Goal: Find specific page/section: Find specific page/section

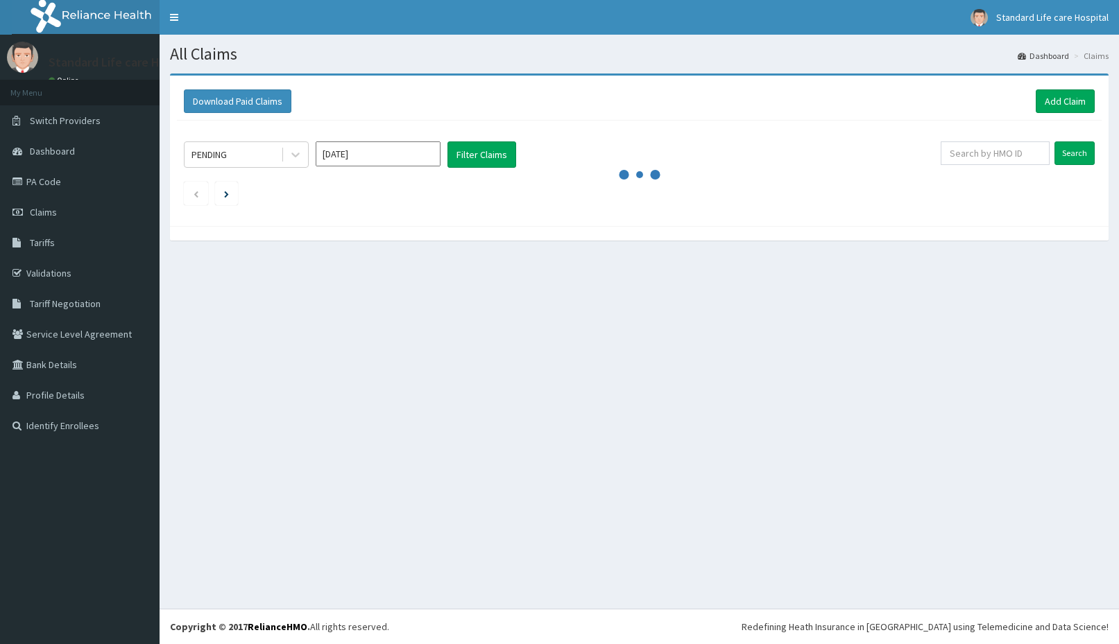
click at [75, 120] on span "Switch Providers" at bounding box center [65, 120] width 71 height 12
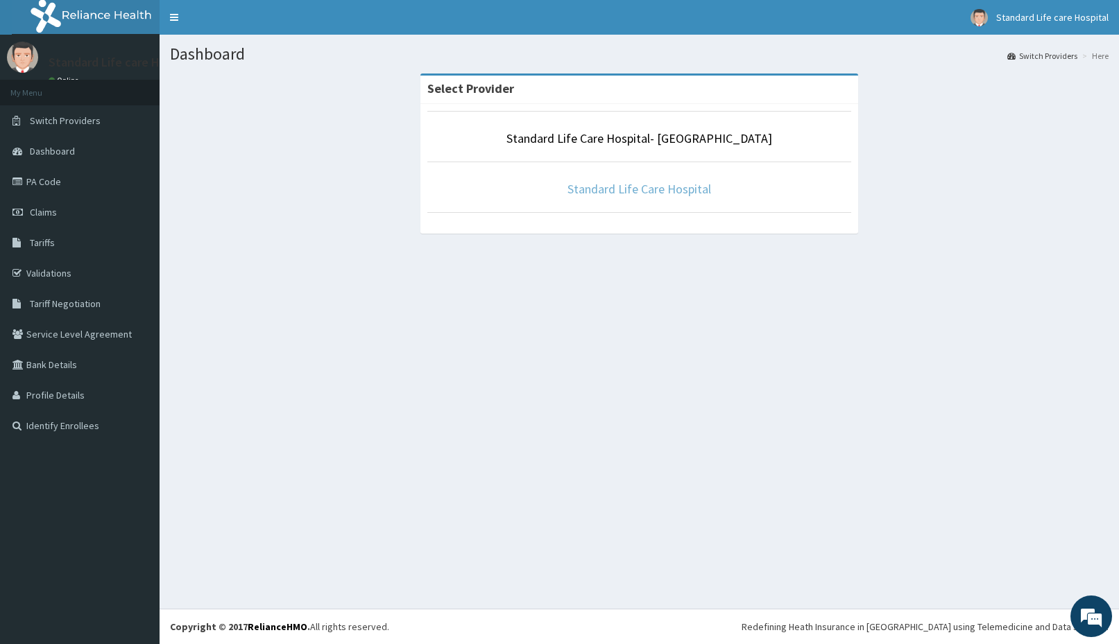
click at [597, 190] on link "Standard Life Care Hospital" at bounding box center [639, 189] width 144 height 16
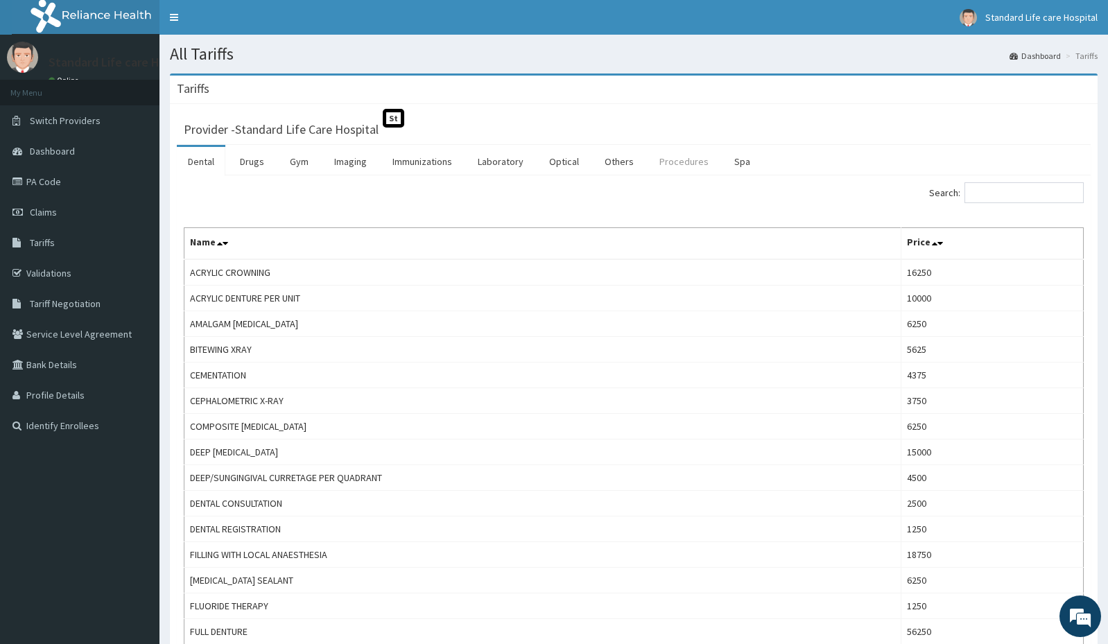
click at [678, 165] on link "Procedures" at bounding box center [683, 161] width 71 height 29
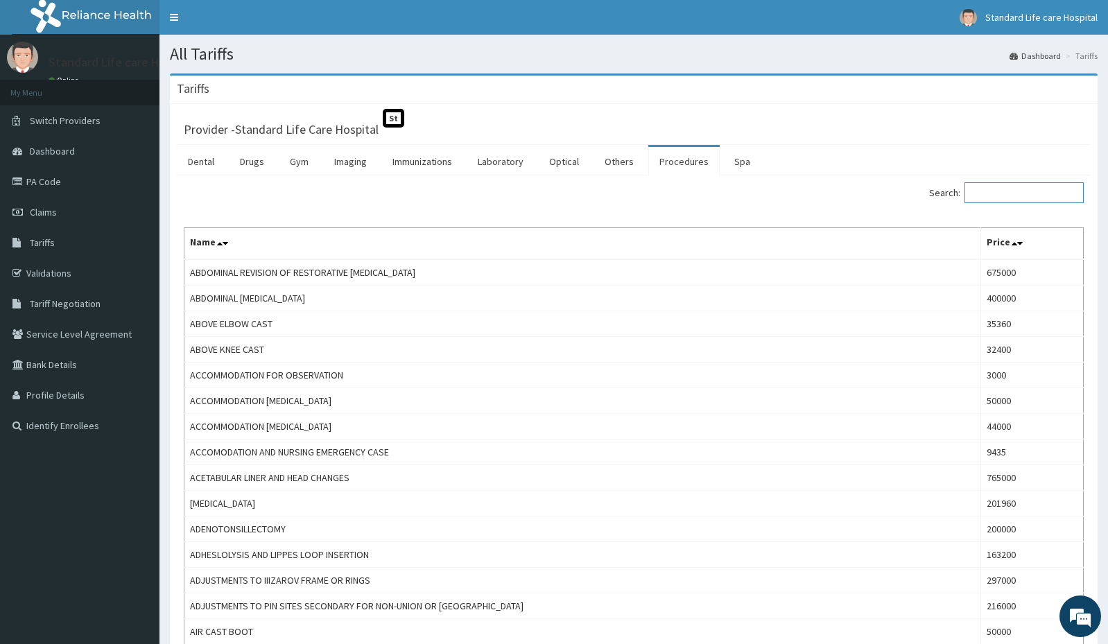
click at [1025, 196] on input "Search:" at bounding box center [1024, 192] width 119 height 21
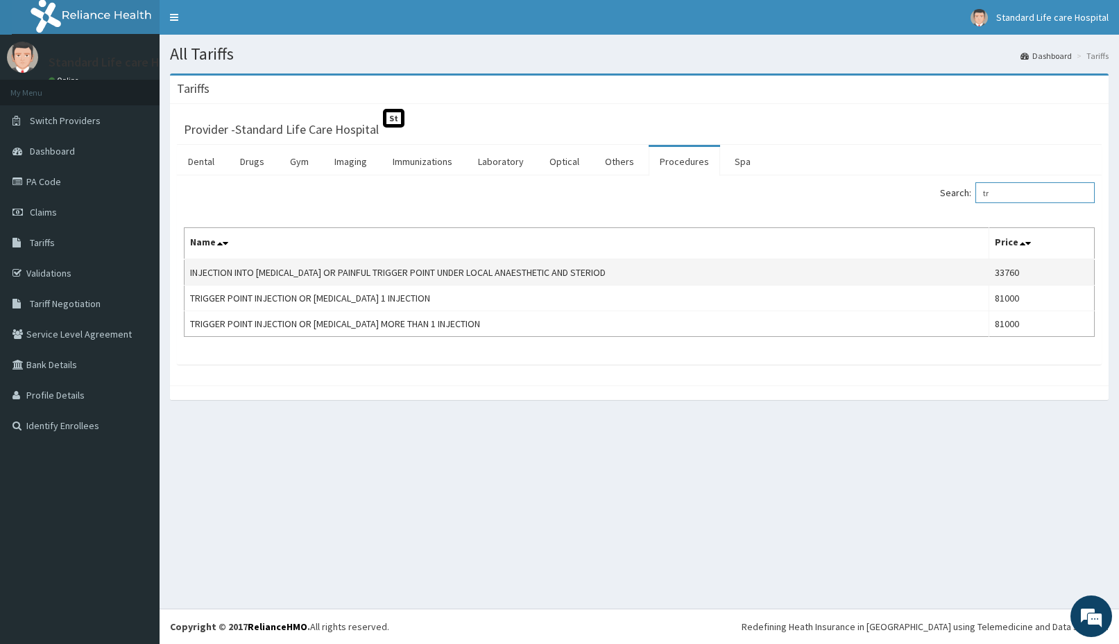
type input "t"
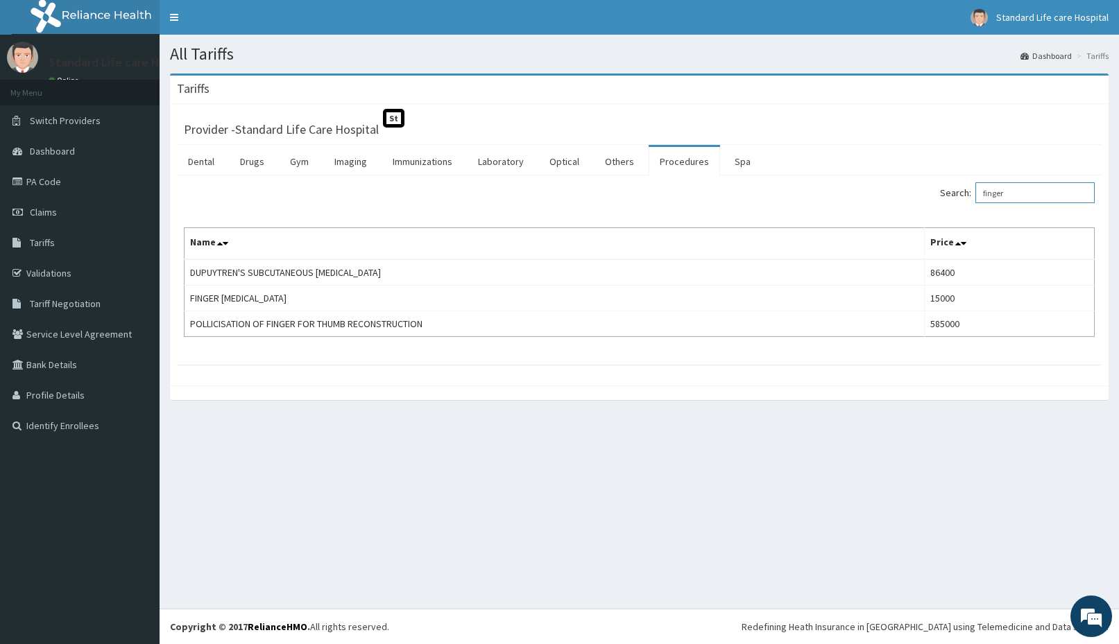
type input "finger"
drag, startPoint x: 320, startPoint y: 315, endPoint x: 565, endPoint y: 199, distance: 270.2
click at [565, 199] on div "Search: finger" at bounding box center [638, 194] width 931 height 24
click at [49, 187] on link "PA Code" at bounding box center [80, 181] width 160 height 31
